Goal: Information Seeking & Learning: Learn about a topic

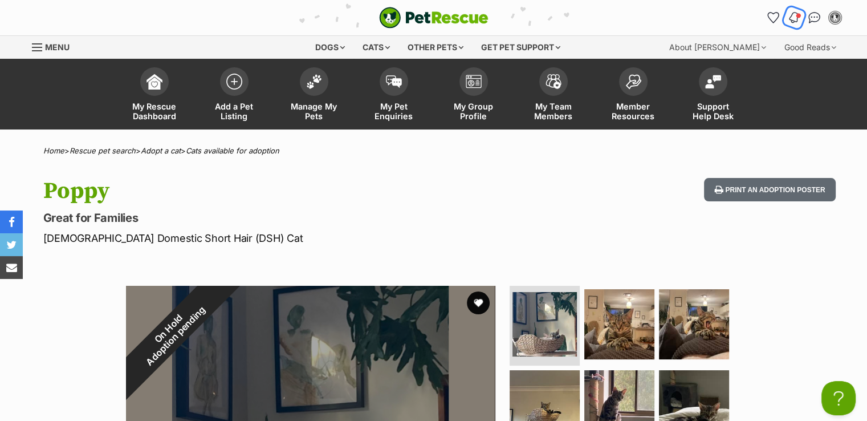
click at [789, 18] on img "Notifications" at bounding box center [794, 18] width 13 height 14
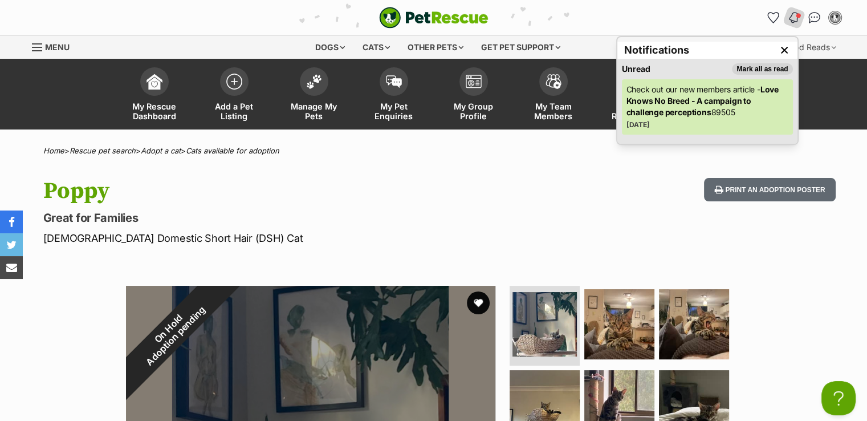
click at [713, 115] on p "Check out our new members article - Love Knows No Breed - A campaign to challen…" at bounding box center [708, 101] width 162 height 34
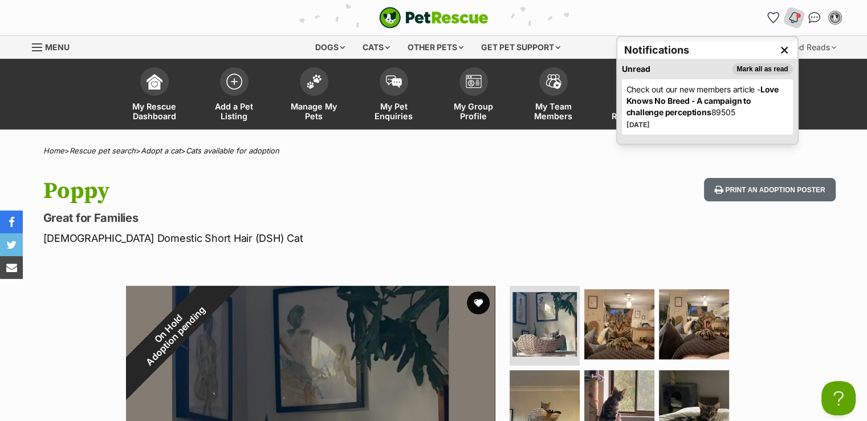
click at [673, 115] on strong "Love Knows No Breed - A campaign to challenge perceptions" at bounding box center [703, 100] width 152 height 33
click at [764, 69] on button "Mark all as read" at bounding box center [762, 68] width 60 height 11
click at [217, 199] on h1 "Poppy" at bounding box center [284, 191] width 482 height 26
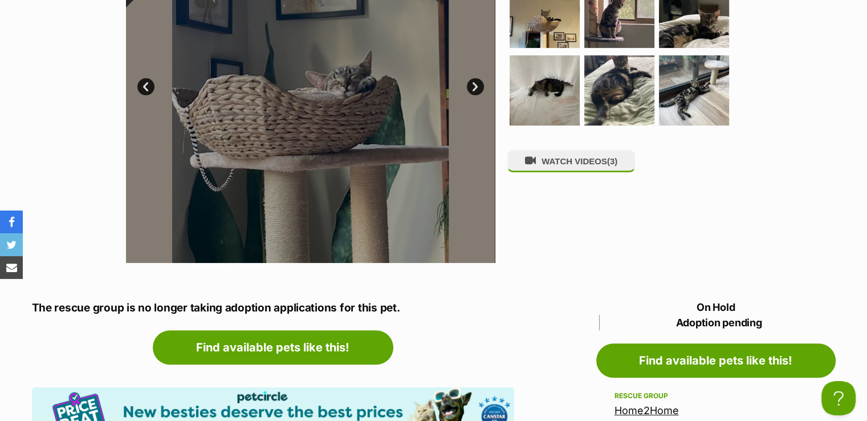
scroll to position [419, 0]
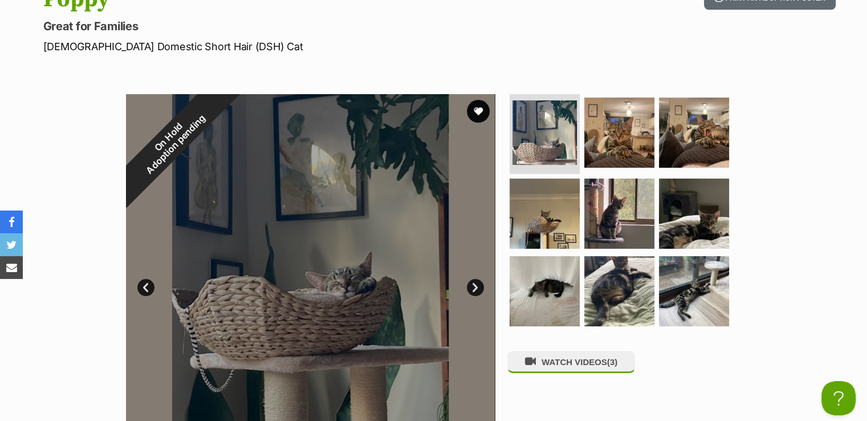
click at [540, 256] on img at bounding box center [545, 291] width 70 height 70
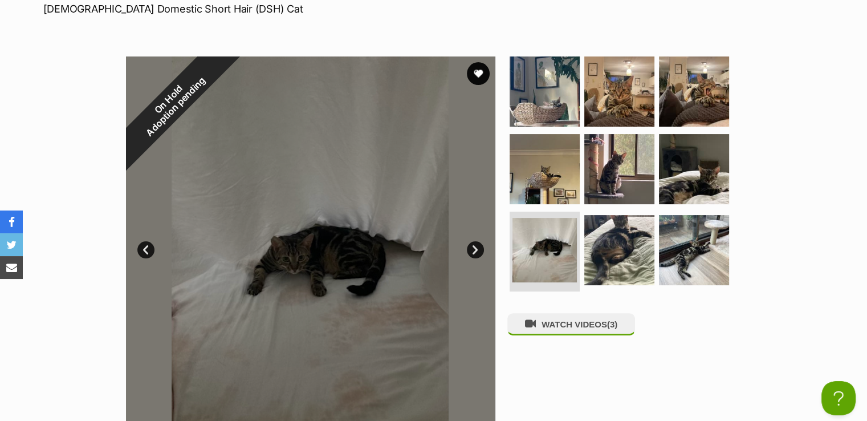
scroll to position [228, 0]
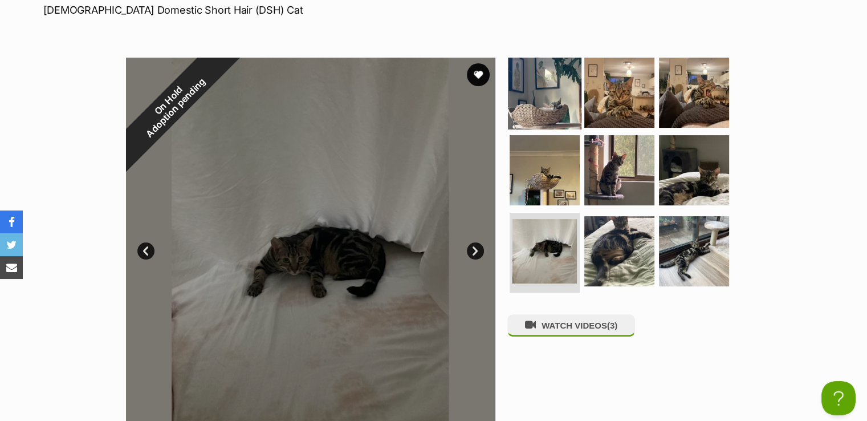
click at [537, 103] on img at bounding box center [545, 93] width 74 height 74
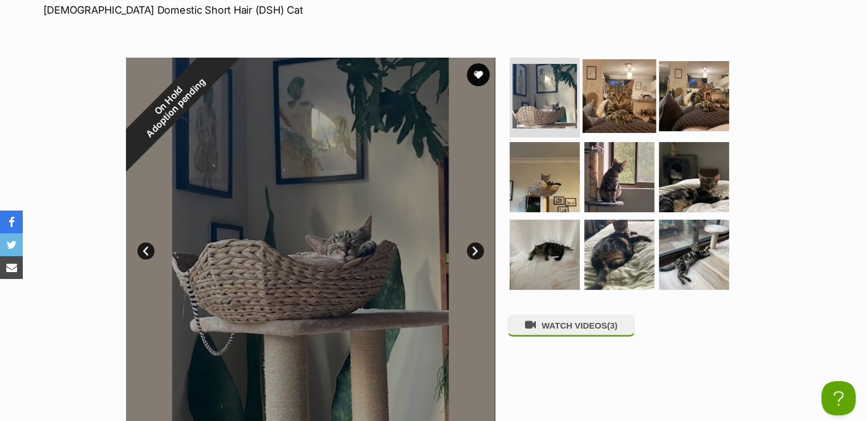
click at [625, 101] on img at bounding box center [620, 96] width 74 height 74
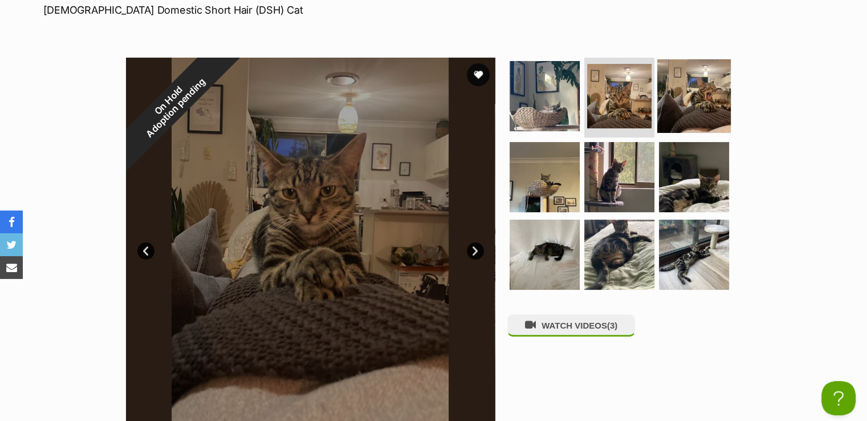
click at [693, 100] on img at bounding box center [695, 96] width 74 height 74
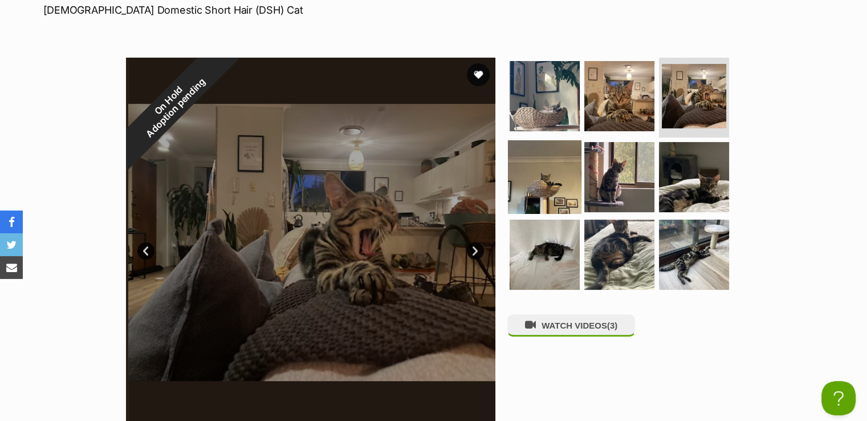
scroll to position [0, 0]
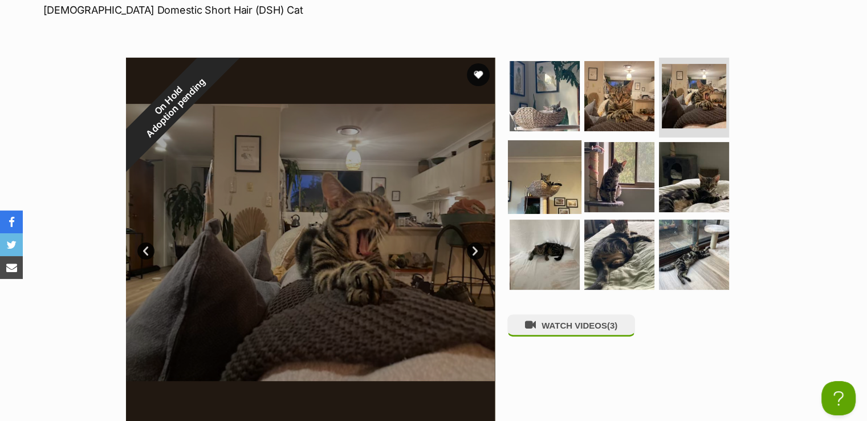
click at [557, 181] on img at bounding box center [545, 177] width 74 height 74
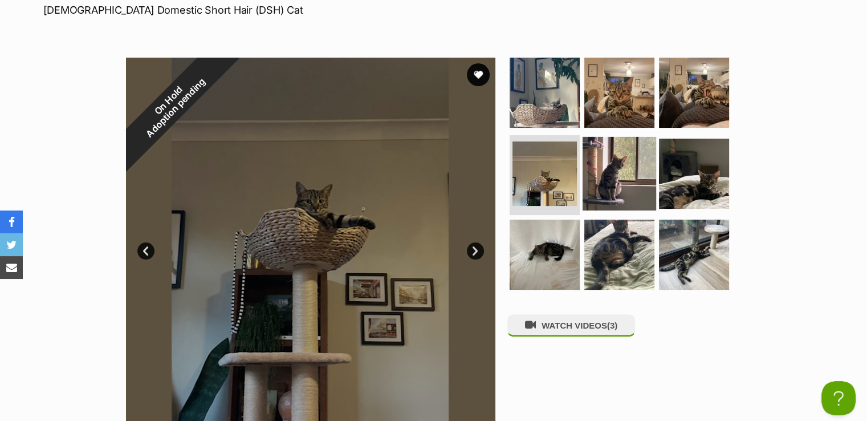
click at [630, 182] on img at bounding box center [620, 174] width 74 height 74
